Goal: Use online tool/utility: Utilize a website feature to perform a specific function

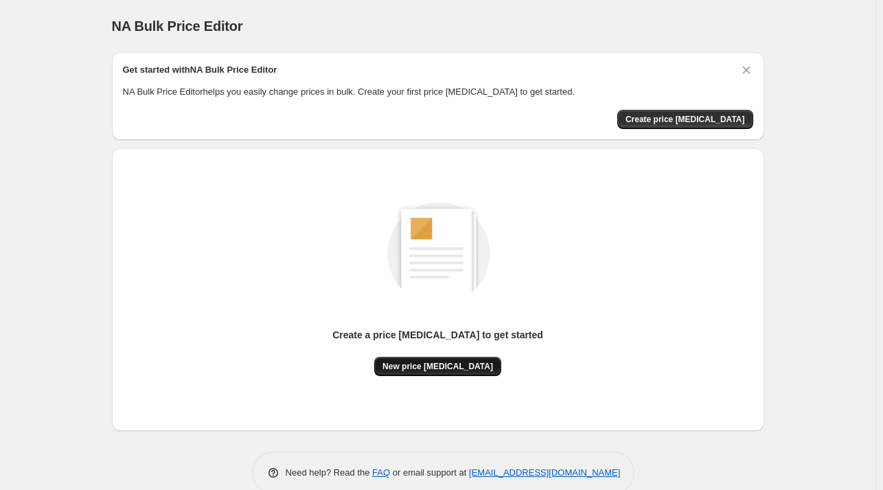
click at [444, 360] on button "New price [MEDICAL_DATA]" at bounding box center [437, 366] width 127 height 19
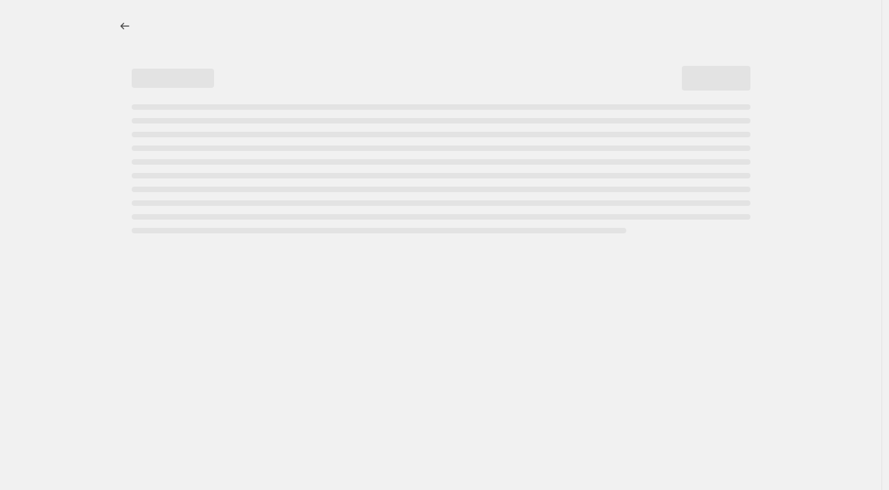
select select "percentage"
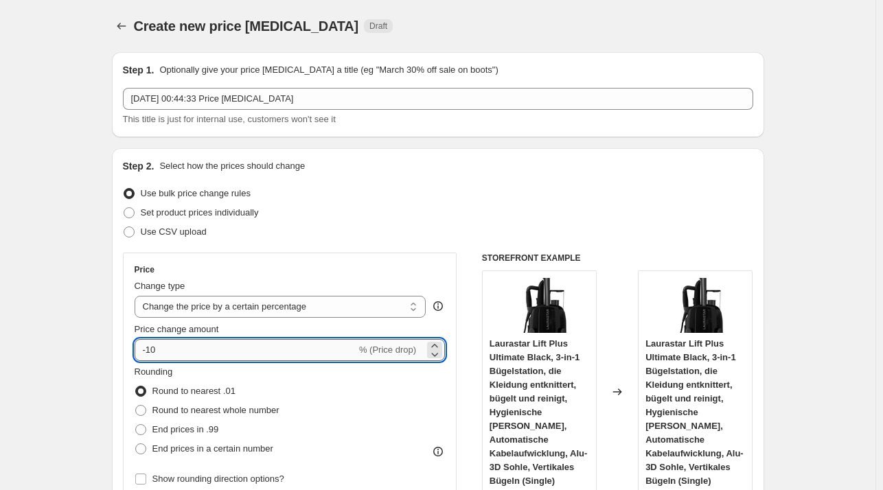
click at [177, 356] on input "-10" at bounding box center [246, 350] width 222 height 22
type input "-1"
type input "-35"
click at [516, 206] on div "Set product prices individually" at bounding box center [438, 212] width 630 height 19
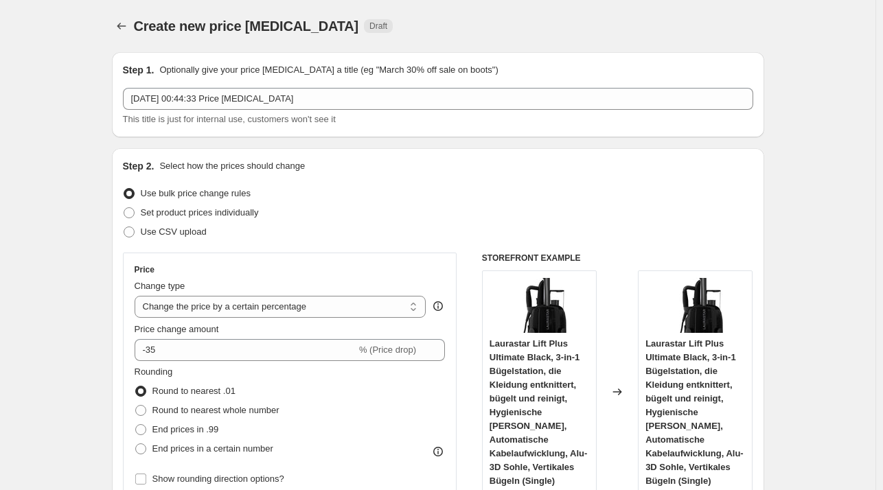
scroll to position [1082, 0]
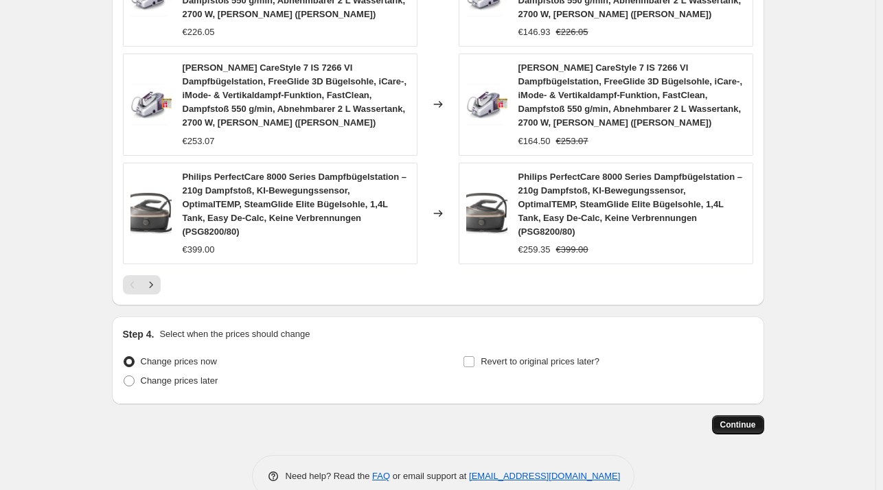
click at [758, 415] on button "Continue" at bounding box center [738, 424] width 52 height 19
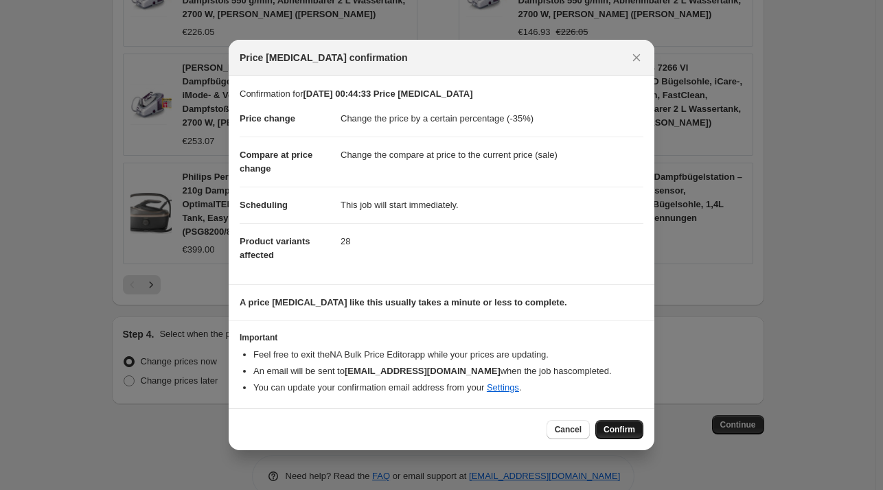
click at [634, 425] on button "Confirm" at bounding box center [619, 429] width 48 height 19
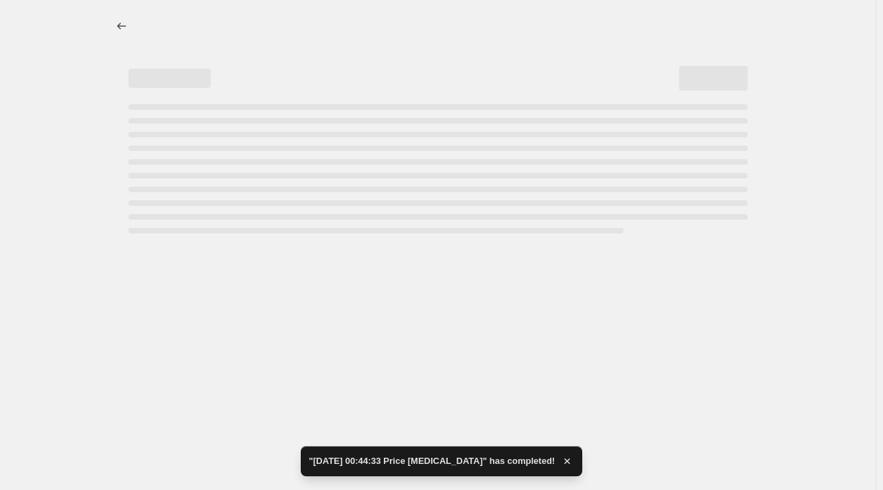
select select "percentage"
